Goal: Task Accomplishment & Management: Manage account settings

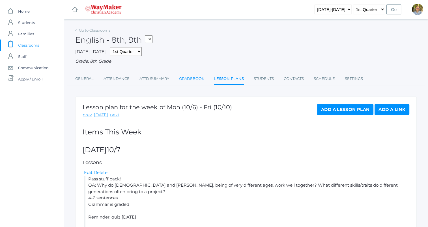
click at [194, 79] on link "Gradebook" at bounding box center [191, 78] width 25 height 11
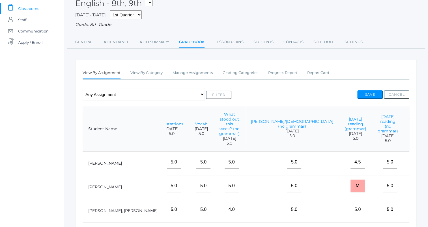
scroll to position [32, 0]
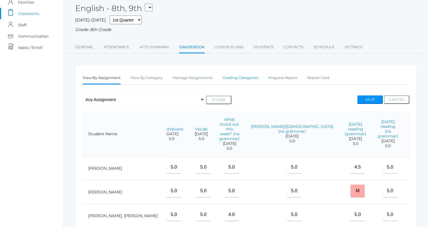
click at [245, 74] on link "Grading Categories" at bounding box center [241, 77] width 36 height 11
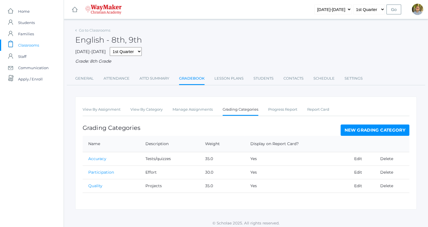
click at [372, 134] on link "New Grading Category" at bounding box center [375, 130] width 69 height 11
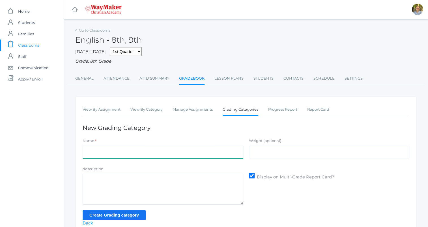
click at [188, 152] on input "Name" at bounding box center [163, 152] width 161 height 13
click at [179, 138] on div "Name *" at bounding box center [163, 142] width 161 height 8
click at [171, 155] on input "Name" at bounding box center [163, 152] width 161 height 13
type input "y"
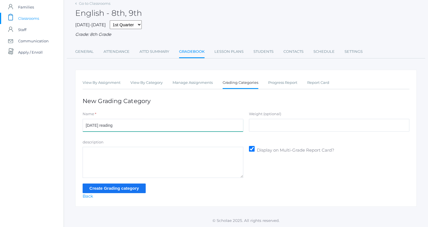
scroll to position [27, 0]
type input "[DATE] reading"
click at [87, 197] on link "Back" at bounding box center [88, 196] width 10 height 5
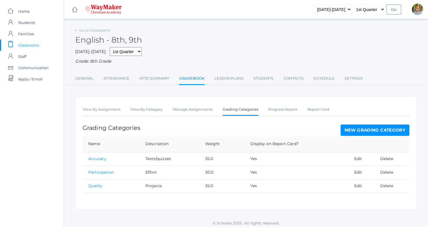
click at [198, 117] on div "View By Assignment View By Category Manage Assignments Grading Categories Progr…" at bounding box center [245, 153] width 341 height 113
click at [197, 115] on link "Manage Assignments" at bounding box center [193, 109] width 40 height 11
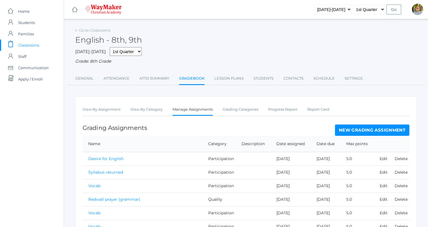
click at [350, 134] on link "New Grading Assignment" at bounding box center [372, 130] width 74 height 11
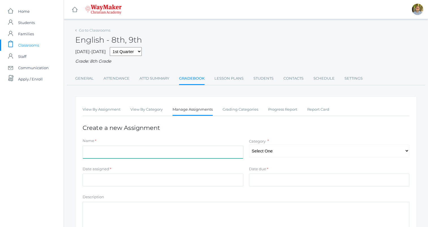
click at [174, 153] on input "Name" at bounding box center [163, 152] width 161 height 13
type input "Yesterday's reading (grammar)"
click at [273, 153] on select "Select One Participation Accuracy Quality" at bounding box center [329, 151] width 161 height 13
select select "1066"
click at [249, 145] on select "Select One Participation Accuracy Quality" at bounding box center [329, 151] width 161 height 13
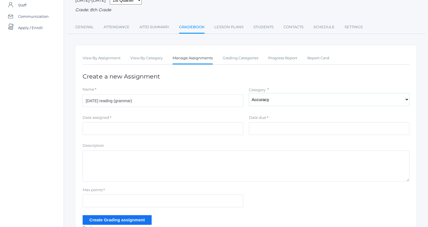
scroll to position [52, 0]
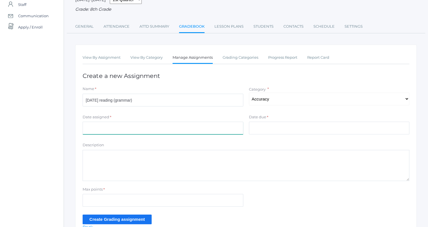
click at [216, 125] on input "Date assigned" at bounding box center [163, 128] width 161 height 13
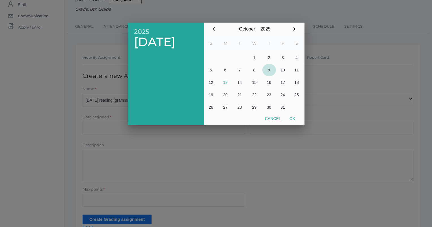
click at [270, 69] on button "9" at bounding box center [270, 70] width 14 height 12
click at [293, 120] on button "Ok" at bounding box center [292, 119] width 14 height 10
type input "2025-10-09"
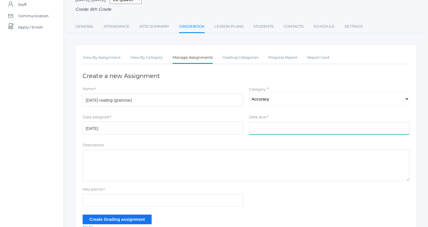
click at [277, 128] on input "Date due" at bounding box center [329, 128] width 161 height 13
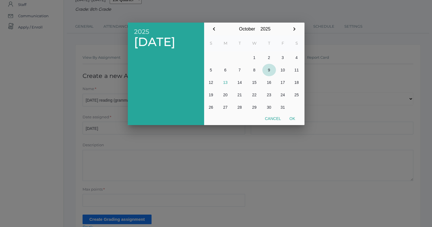
click at [268, 70] on button "9" at bounding box center [270, 70] width 14 height 12
click at [289, 118] on button "Ok" at bounding box center [292, 119] width 14 height 10
type input "2025-10-09"
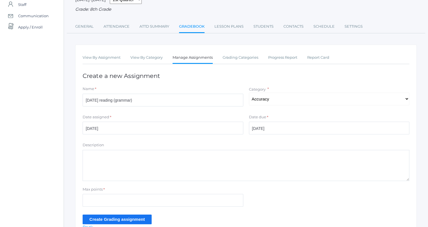
scroll to position [83, 0]
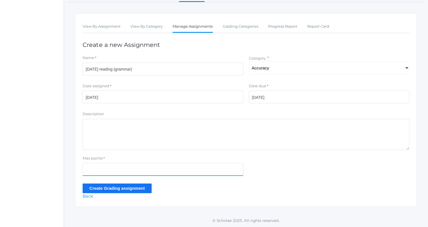
click at [199, 167] on input "Max points" at bounding box center [163, 169] width 161 height 13
type input "5"
click at [88, 188] on input "Create Grading assignment" at bounding box center [117, 188] width 69 height 9
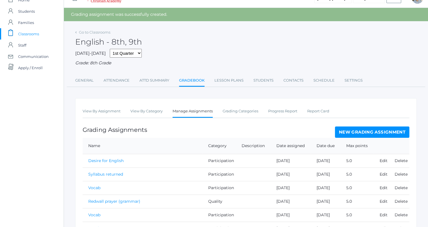
scroll to position [18, 0]
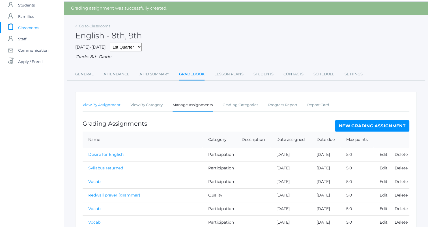
click at [108, 107] on link "View By Assignment" at bounding box center [102, 105] width 38 height 11
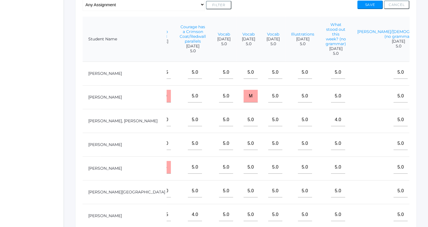
scroll to position [0, 618]
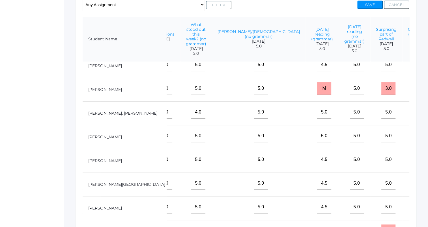
type input"] "5"
type input"] "4.5"
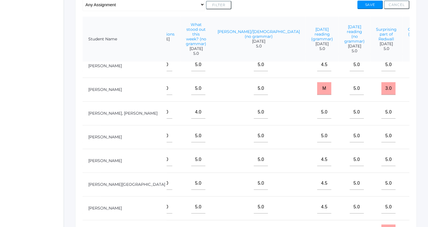
type input"] "4.5"
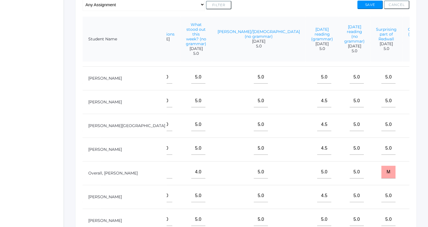
scroll to position [94, 618]
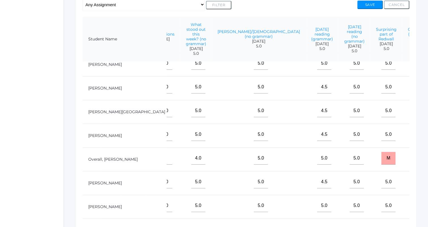
type input"] "5"
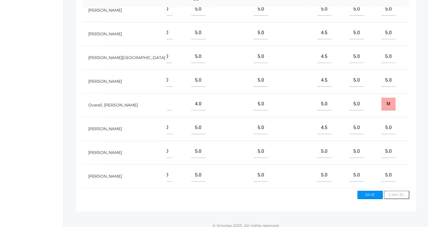
scroll to position [182, 0]
type input"] "5"
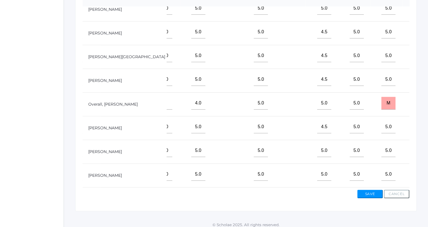
type input"] "5"
type input"] "4.5"
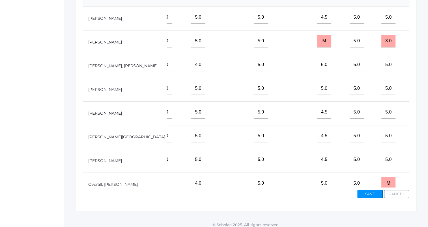
type input"] "4.5"
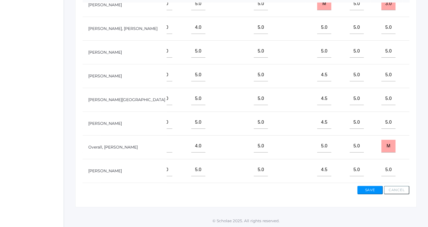
scroll to position [94, 618]
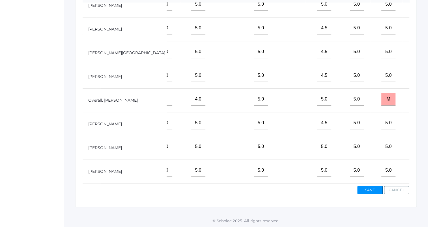
type input"] "4.5"
click at [370, 189] on button "Save" at bounding box center [369, 190] width 25 height 8
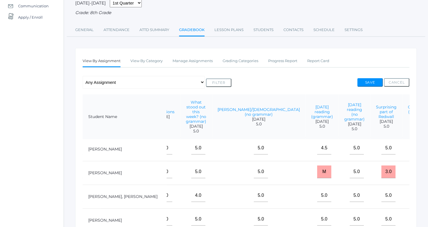
scroll to position [44, 0]
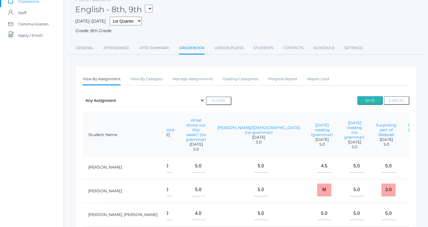
click at [364, 99] on button "Save" at bounding box center [369, 100] width 25 height 8
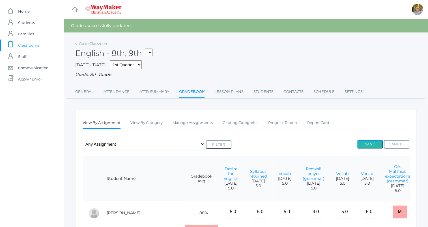
click at [368, 147] on button "Save" at bounding box center [369, 144] width 25 height 8
click at [27, 45] on span "Classrooms" at bounding box center [28, 45] width 21 height 11
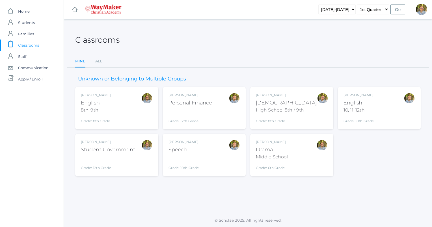
click at [309, 122] on div "[PERSON_NAME] Bible High School 8th / 9th Grade: 8th Grade HSBIBLE" at bounding box center [292, 108] width 72 height 31
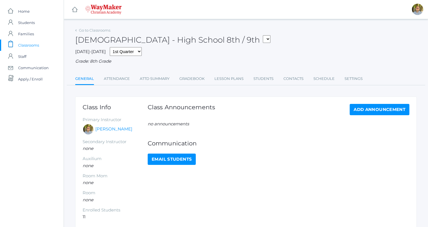
click at [276, 127] on div "Class Announcements Add Announcement no announcements Communication Email Stude…" at bounding box center [279, 162] width 262 height 117
click at [231, 81] on link "Lesson Plans" at bounding box center [228, 78] width 29 height 11
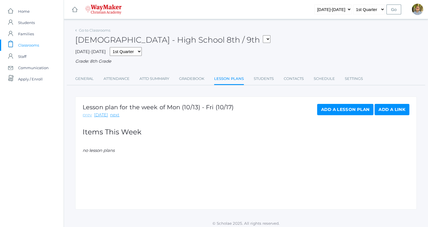
click at [86, 114] on link "prev" at bounding box center [87, 115] width 9 height 7
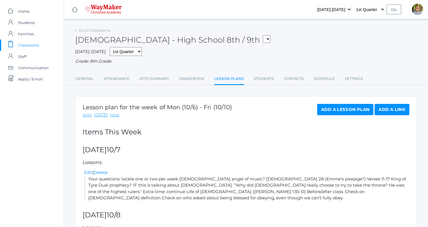
scroll to position [65, 0]
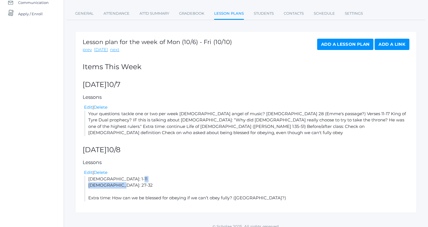
drag, startPoint x: 89, startPoint y: 172, endPoint x: 120, endPoint y: 179, distance: 31.9
click at [120, 179] on li "Luke 5: 1-11 Luke 5: 27-32 Extra time: How can we be blessed for obeying if we …" at bounding box center [246, 188] width 325 height 25
copy li "Luke 5: 1-11 Luke 5: 27-32"
click at [114, 48] on link "next" at bounding box center [114, 50] width 9 height 7
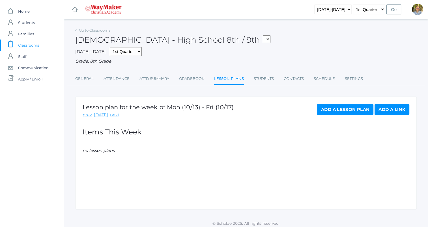
click at [333, 108] on link "Add a Lesson Plan" at bounding box center [345, 109] width 56 height 11
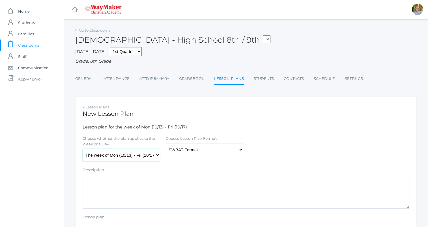
click at [132, 158] on select "The week of Mon (10/13) - Fri (10/17) [DATE] (10/13) [DATE] (10/14) [DATE] (10/…" at bounding box center [122, 155] width 78 height 13
select select "2025-10-14"
click at [83, 149] on select "The week of Mon (10/13) - Fri (10/17) [DATE] (10/13) [DATE] (10/14) [DATE] (10/…" at bounding box center [122, 155] width 78 height 13
click at [183, 146] on select "Traditional Format SWBAT Format" at bounding box center [205, 150] width 78 height 13
select select "legacy"
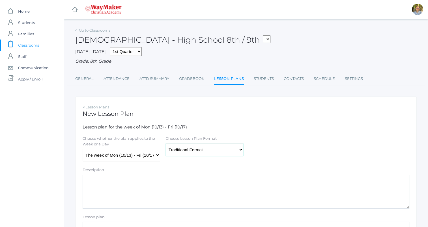
click at [166, 144] on select "Traditional Format SWBAT Format" at bounding box center [205, 150] width 78 height 13
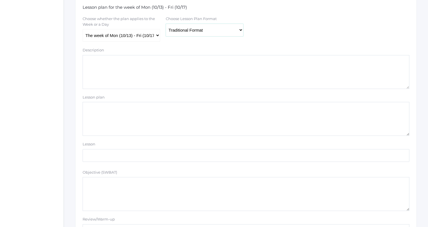
scroll to position [121, 0]
click at [250, 122] on textarea "Lesson plan" at bounding box center [246, 119] width 327 height 34
paste textarea "Luke 5: 1-11 Luke 5: 27-32"
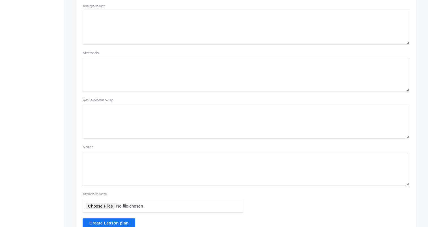
scroll to position [478, 0]
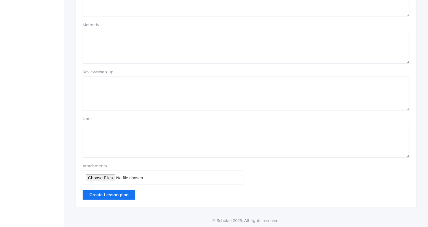
type textarea "[PERSON_NAME] 1:47-51 [DEMOGRAPHIC_DATA]: 1-11 [DEMOGRAPHIC_DATA]: 27-32"
click at [108, 198] on input "Create Lesson plan" at bounding box center [109, 194] width 53 height 9
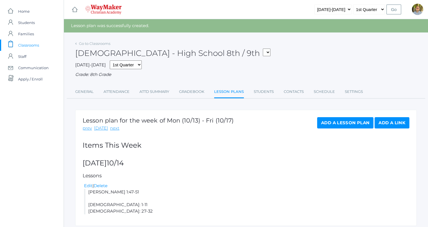
scroll to position [19, 0]
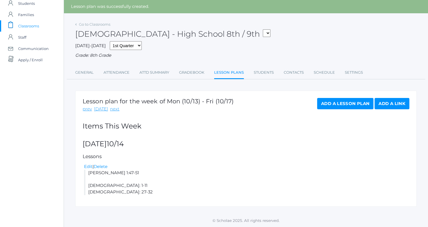
click at [344, 104] on link "Add a Lesson Plan" at bounding box center [345, 103] width 56 height 11
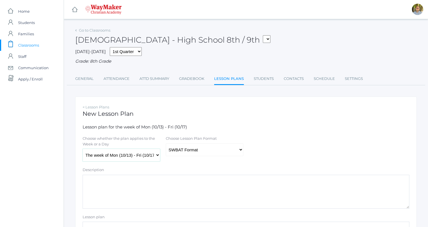
click at [147, 152] on select "The week of Mon (10/13) - Fri (10/17) [DATE] (10/13) [DATE] (10/14) [DATE] (10/…" at bounding box center [122, 155] width 78 height 13
select select "[DATE]"
click at [83, 149] on select "The week of Mon (10/13) - Fri (10/17) [DATE] (10/13) [DATE] (10/14) [DATE] (10/…" at bounding box center [122, 155] width 78 height 13
click at [186, 154] on select "Traditional Format SWBAT Format" at bounding box center [205, 150] width 78 height 13
select select "legacy"
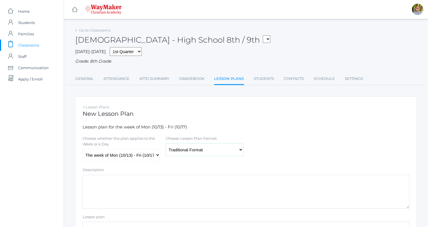
click at [166, 144] on select "Traditional Format SWBAT Format" at bounding box center [205, 150] width 78 height 13
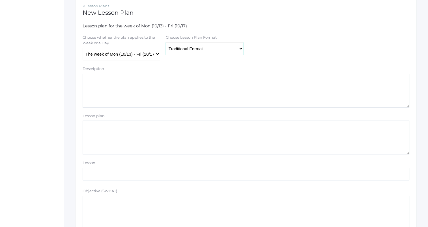
scroll to position [103, 0]
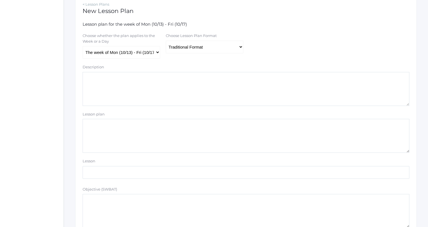
click at [162, 136] on textarea "Lesson plan" at bounding box center [246, 136] width 327 height 34
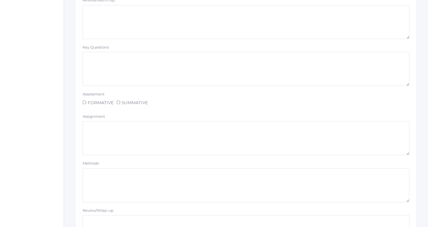
scroll to position [478, 0]
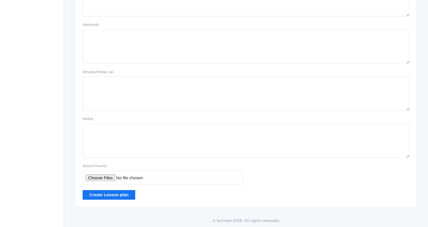
type textarea "Finish [DATE] [PERSON_NAME] 10:2-4 (list of 12) [PERSON_NAME] 2:1-11 (1st mirac…"
click at [119, 197] on input "Create Lesson plan" at bounding box center [109, 194] width 53 height 9
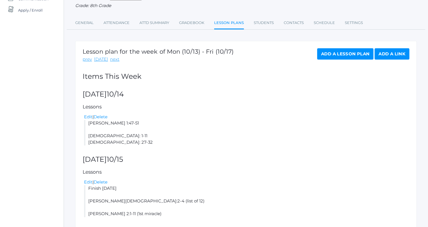
scroll to position [91, 0]
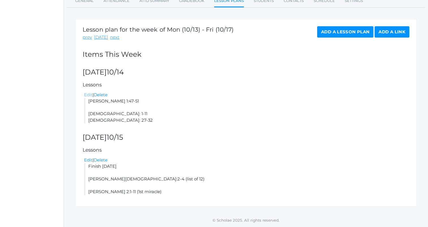
click at [89, 94] on link "Edit" at bounding box center [88, 94] width 8 height 5
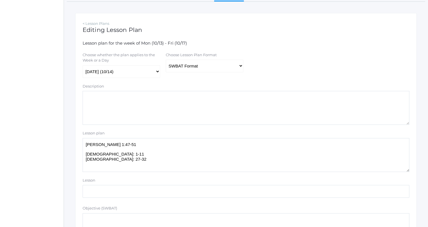
scroll to position [88, 0]
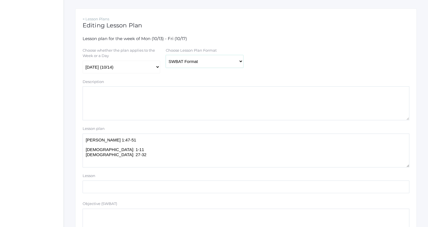
click at [195, 62] on select "Traditional Format SWBAT Format" at bounding box center [205, 61] width 78 height 13
select select "legacy"
click at [166, 55] on select "Traditional Format SWBAT Format" at bounding box center [205, 61] width 78 height 13
click at [162, 139] on textarea "John 1:47-51 Luke 5: 1-11 Luke 5: 27-32" at bounding box center [246, 151] width 327 height 34
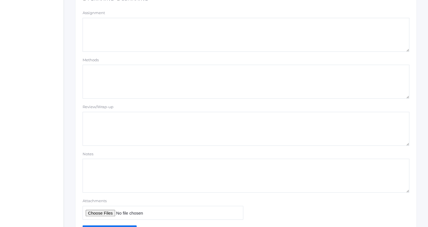
scroll to position [478, 0]
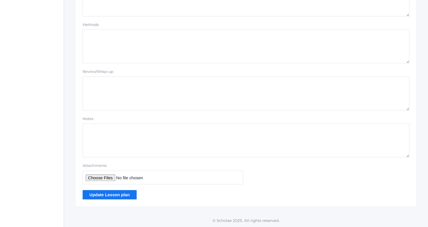
type textarea "All have Bible (grace today, but not tomorrow) I will answer more questions; ju…"
click at [101, 192] on input "Update Lesson plan" at bounding box center [110, 194] width 54 height 9
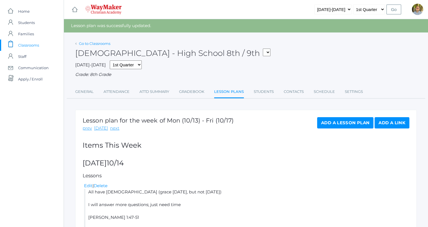
click at [95, 43] on link "Go to Classrooms" at bounding box center [94, 43] width 31 height 5
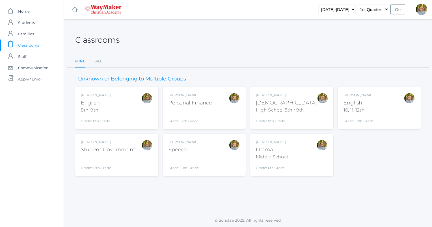
click at [129, 119] on div "[PERSON_NAME] [DEMOGRAPHIC_DATA] 8th, 9th Grade: 8th Grade 08ENGLISH" at bounding box center [117, 108] width 72 height 31
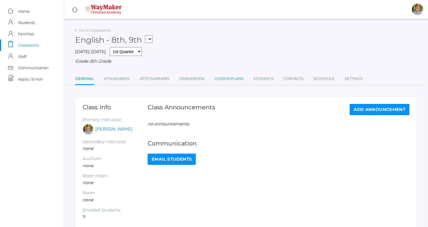
click at [222, 78] on link "Lesson Plans" at bounding box center [228, 78] width 29 height 11
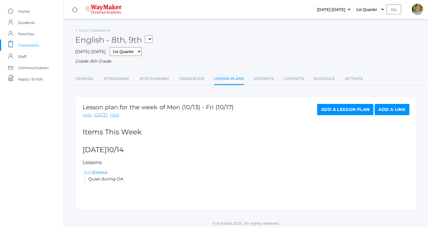
click at [88, 172] on link "Edit" at bounding box center [88, 172] width 8 height 5
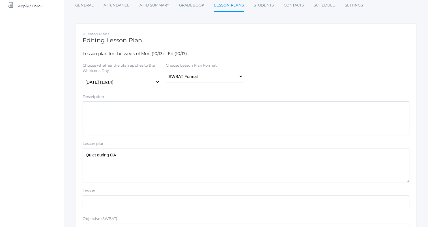
scroll to position [79, 0]
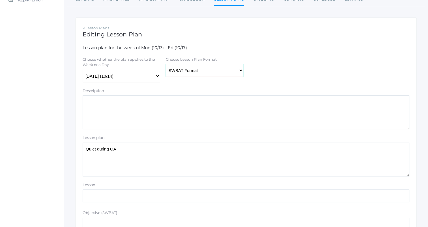
click at [217, 70] on select "Traditional Format SWBAT Format" at bounding box center [205, 70] width 78 height 13
select select "legacy"
click at [166, 64] on select "Traditional Format SWBAT Format" at bounding box center [205, 70] width 78 height 13
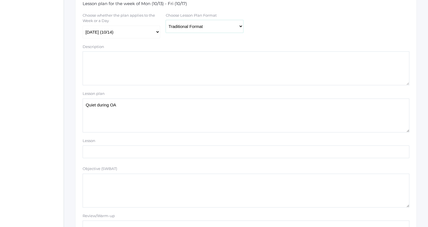
scroll to position [127, 0]
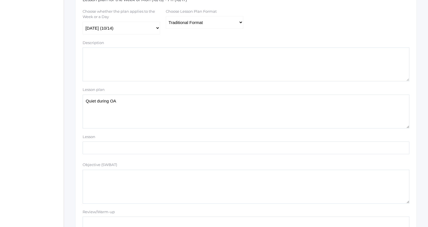
click at [244, 104] on textarea "Quiet during OA" at bounding box center [246, 112] width 327 height 34
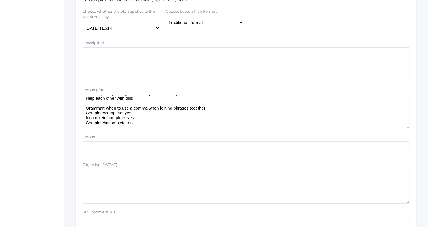
scroll to position [19, 0]
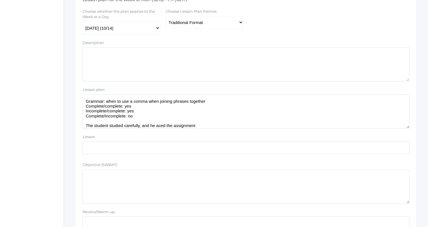
click at [108, 123] on textarea "Quiet during OA" at bounding box center [246, 112] width 327 height 34
click at [151, 122] on textarea "Quiet during OA" at bounding box center [246, 112] width 327 height 34
click at [152, 126] on textarea "Quiet during OA" at bounding box center [246, 112] width 327 height 34
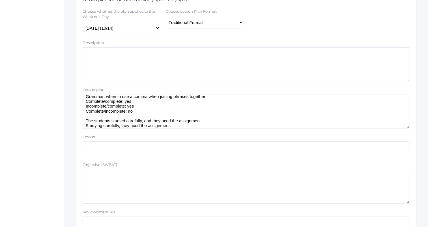
scroll to position [29, 0]
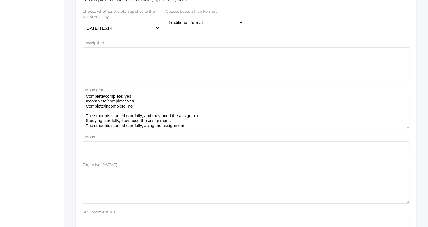
click at [146, 108] on textarea "Quiet during OA" at bounding box center [246, 112] width 327 height 34
click at [220, 127] on textarea "Quiet during OA" at bounding box center [246, 112] width 327 height 34
click at [154, 106] on textarea "Quiet during OA" at bounding box center [246, 112] width 327 height 34
click at [192, 127] on textarea "Quiet during OA" at bounding box center [246, 112] width 327 height 34
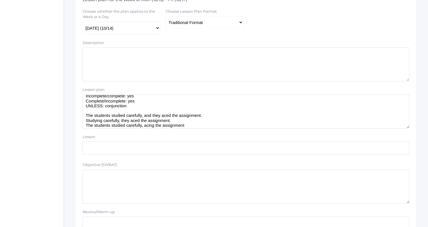
scroll to position [36, 0]
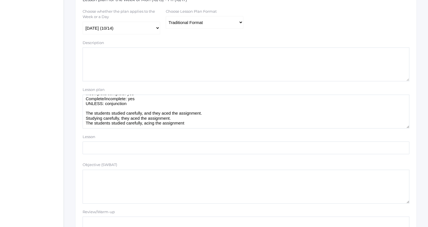
click at [233, 123] on textarea "Quiet during OA" at bounding box center [246, 112] width 327 height 34
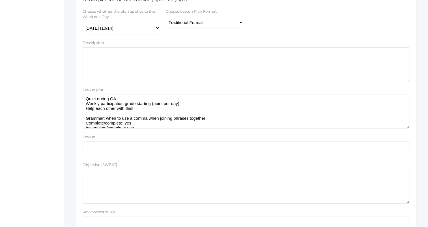
scroll to position [0, 0]
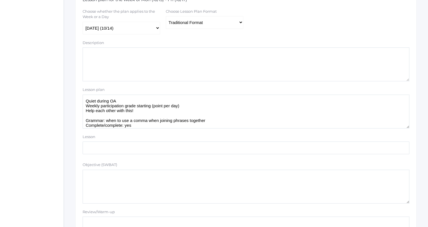
click at [176, 98] on textarea "Quiet during OA" at bounding box center [246, 112] width 327 height 34
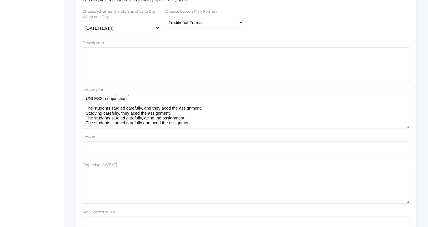
click at [84, 123] on textarea "Quiet during OA" at bounding box center [246, 112] width 327 height 34
click at [119, 113] on textarea "Quiet during OA" at bounding box center [246, 112] width 327 height 34
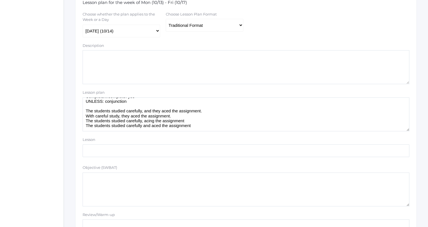
click at [221, 128] on textarea "Quiet during OA" at bounding box center [246, 115] width 327 height 34
drag, startPoint x: 86, startPoint y: 108, endPoint x: 206, endPoint y: 124, distance: 121.4
click at [206, 124] on textarea "Quiet during OA" at bounding box center [246, 115] width 327 height 34
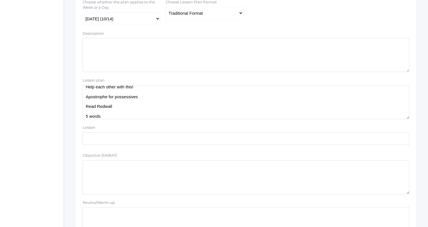
scroll to position [0, 0]
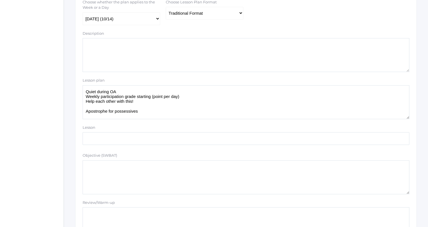
click at [192, 89] on textarea "Quiet during OA" at bounding box center [246, 102] width 327 height 34
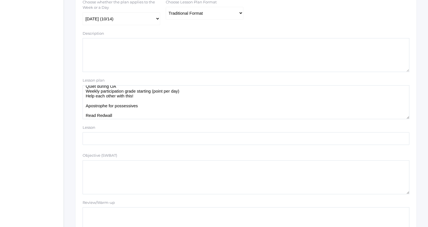
scroll to position [42, 0]
click at [226, 118] on textarea "Quiet during OA" at bounding box center [246, 102] width 327 height 34
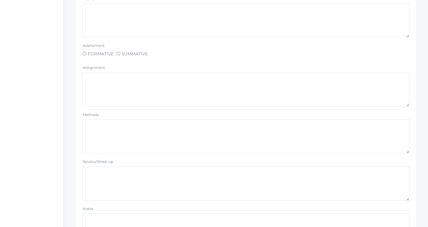
scroll to position [478, 0]
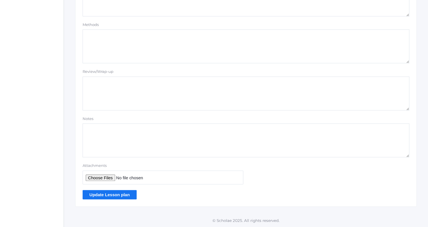
type textarea "OA: How has Matthias changed since we met him? What brought about these changes…"
click at [122, 196] on input "Update Lesson plan" at bounding box center [110, 194] width 54 height 9
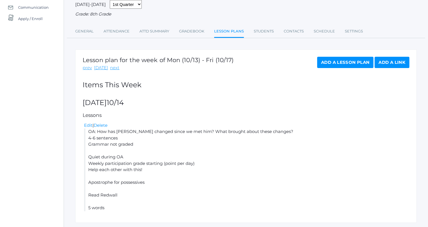
scroll to position [77, 0]
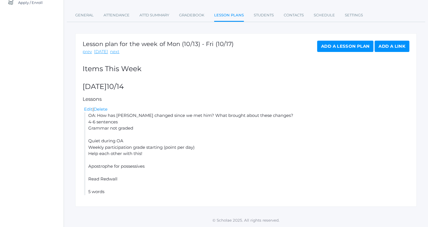
click at [353, 49] on link "Add a Lesson Plan" at bounding box center [345, 46] width 56 height 11
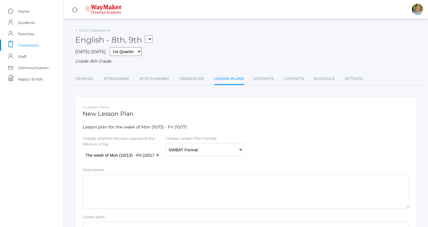
click at [182, 152] on select "Traditional Format SWBAT Format" at bounding box center [205, 150] width 78 height 13
select select "legacy"
click at [166, 144] on select "Traditional Format SWBAT Format" at bounding box center [205, 150] width 78 height 13
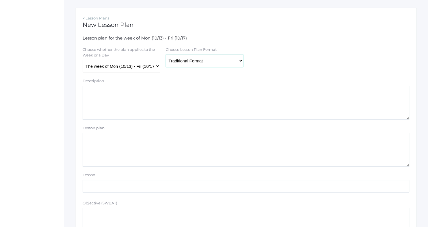
scroll to position [89, 0]
click at [141, 68] on select "The week of Mon (10/13) - Fri (10/17) Monday (10/13) Tuesday (10/14) Wednesday …" at bounding box center [122, 66] width 78 height 13
select select "2025-10-15"
click at [83, 60] on select "The week of Mon (10/13) - Fri (10/17) Monday (10/13) Tuesday (10/14) Wednesday …" at bounding box center [122, 66] width 78 height 13
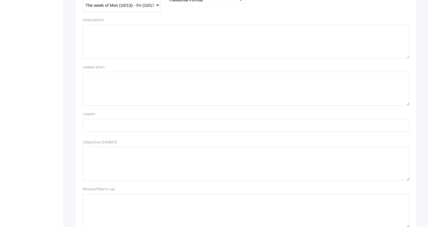
scroll to position [153, 0]
click at [157, 87] on textarea "Lesson plan" at bounding box center [246, 86] width 327 height 34
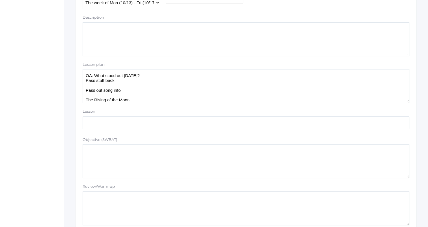
scroll to position [12, 0]
click at [260, 101] on textarea "OA: What stood out yesterday? Pass stuff back Pass out song info The Rising of …" at bounding box center [246, 86] width 327 height 34
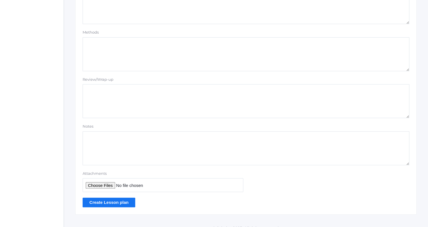
scroll to position [478, 0]
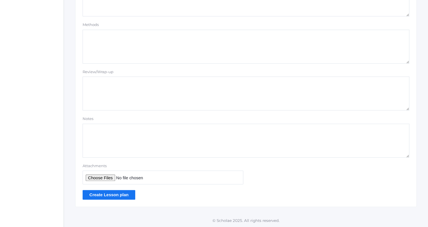
type textarea "OA: What stood out yesterday? Pass stuff back Pass out song info The Rising of …"
click at [113, 192] on input "Create Lesson plan" at bounding box center [109, 194] width 53 height 9
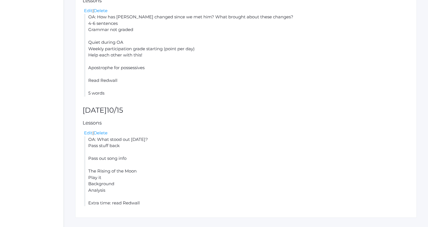
scroll to position [187, 0]
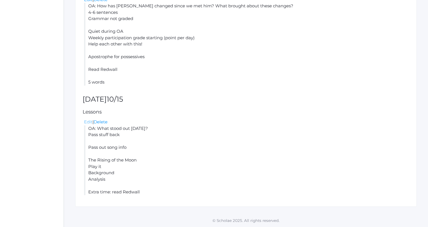
click at [84, 123] on link "Edit" at bounding box center [88, 121] width 8 height 5
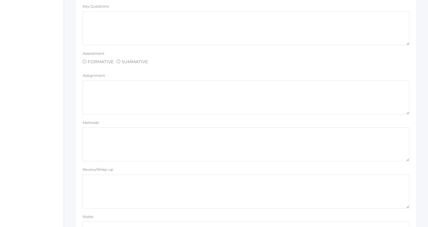
scroll to position [478, 0]
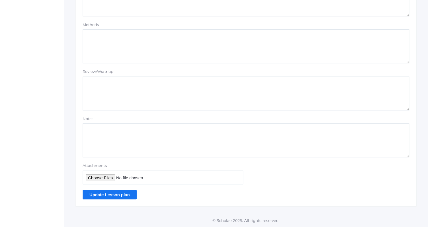
click at [98, 182] on input "Attachments" at bounding box center [163, 178] width 161 height 14
type input "C:\fakepath\The Rising of the Moon.docx"
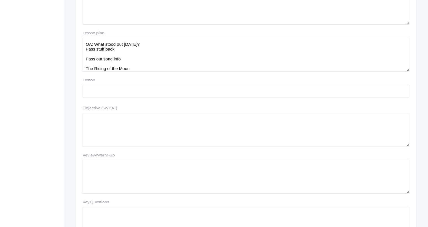
scroll to position [0, 0]
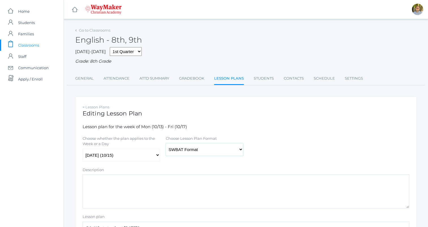
click at [204, 151] on select "Traditional Format SWBAT Format" at bounding box center [205, 149] width 78 height 13
select select "legacy"
click at [166, 144] on select "Traditional Format SWBAT Format" at bounding box center [205, 149] width 78 height 13
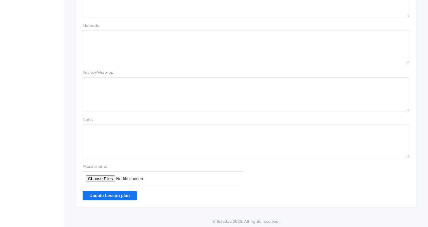
scroll to position [478, 0]
click at [124, 197] on input "Update Lesson plan" at bounding box center [110, 194] width 54 height 9
